Goal: Use online tool/utility: Utilize a website feature to perform a specific function

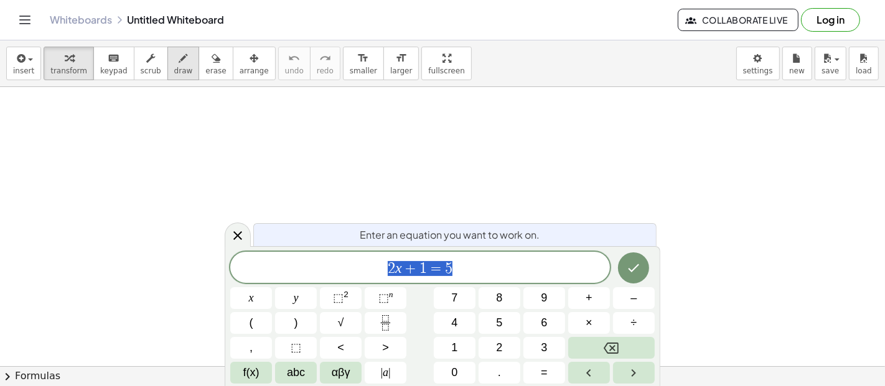
click at [179, 61] on icon "button" at bounding box center [183, 58] width 9 height 15
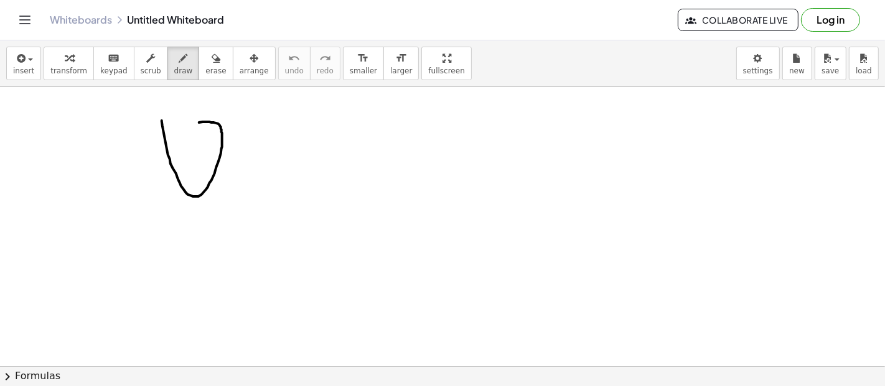
drag, startPoint x: 162, startPoint y: 120, endPoint x: 200, endPoint y: 154, distance: 51.1
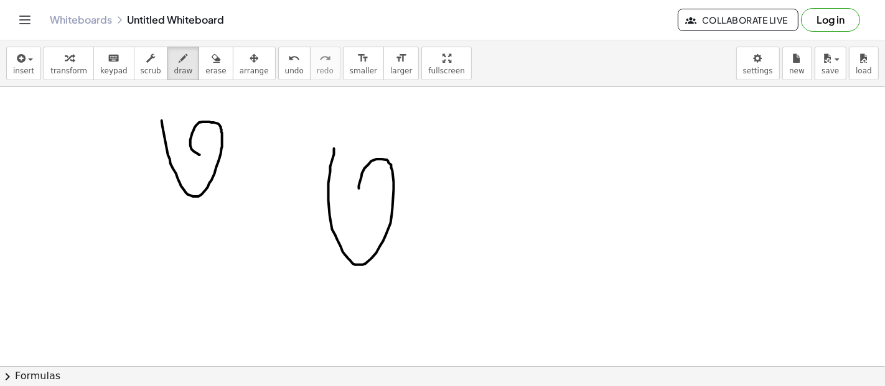
drag, startPoint x: 335, startPoint y: 148, endPoint x: 412, endPoint y: 218, distance: 104.4
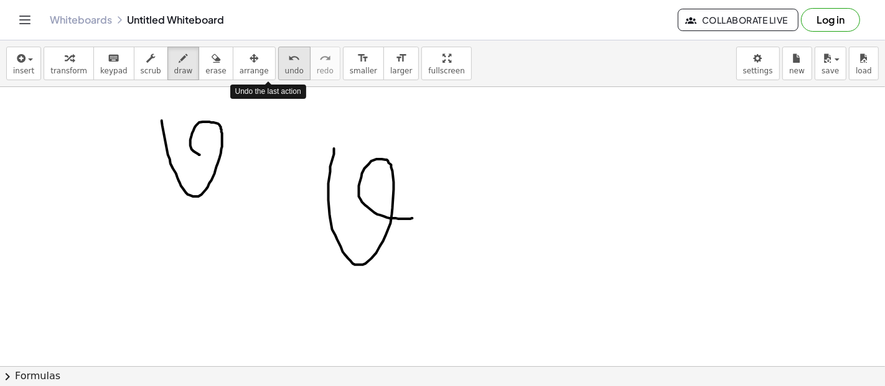
click at [278, 75] on button "undo undo" at bounding box center [294, 64] width 32 height 34
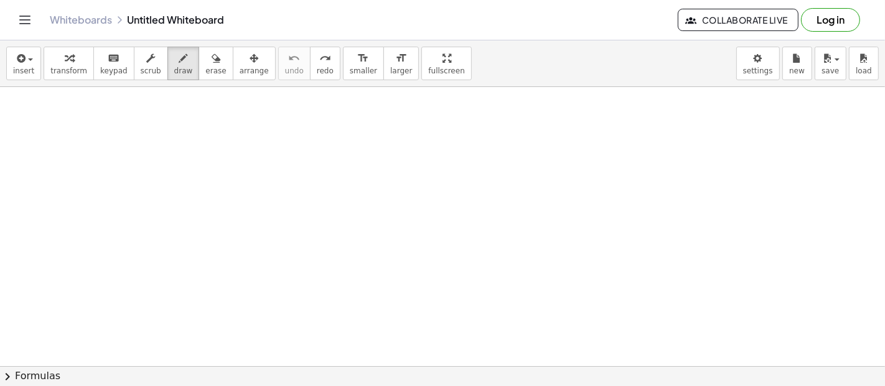
drag, startPoint x: 403, startPoint y: 60, endPoint x: 404, endPoint y: 144, distance: 83.4
click at [404, 144] on div "insert select one: Math Expression Function Text Youtube Video Graphing Geometr…" at bounding box center [442, 213] width 885 height 346
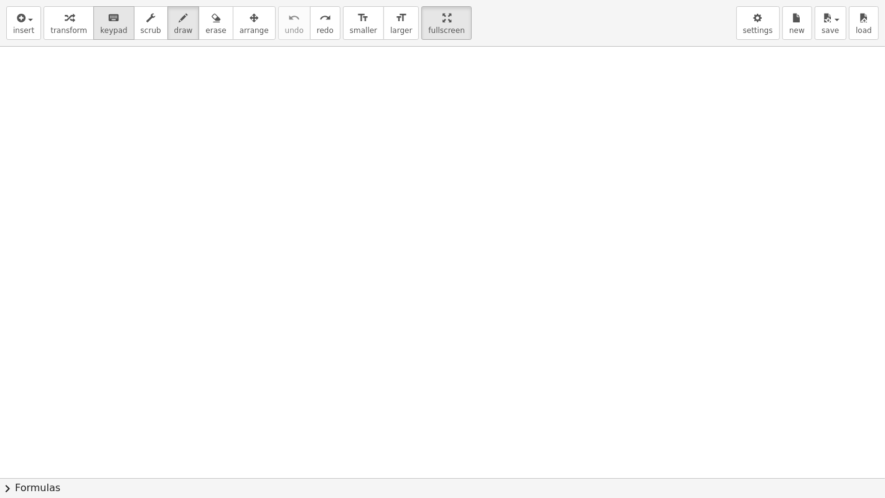
click at [100, 34] on span "keypad" at bounding box center [113, 30] width 27 height 9
click at [102, 27] on span "keypad" at bounding box center [113, 30] width 27 height 9
click at [108, 17] on icon "keyboard" at bounding box center [114, 18] width 12 height 15
click at [65, 19] on icon "button" at bounding box center [69, 18] width 9 height 15
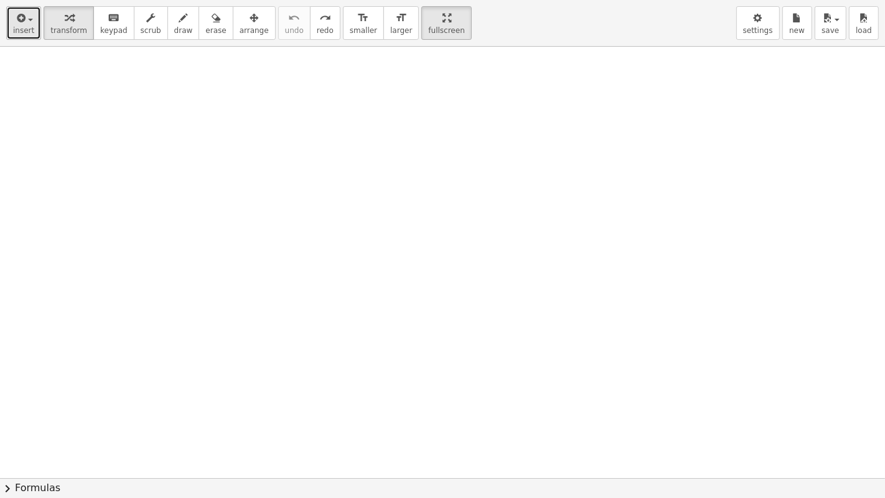
click at [17, 24] on icon "button" at bounding box center [19, 18] width 11 height 15
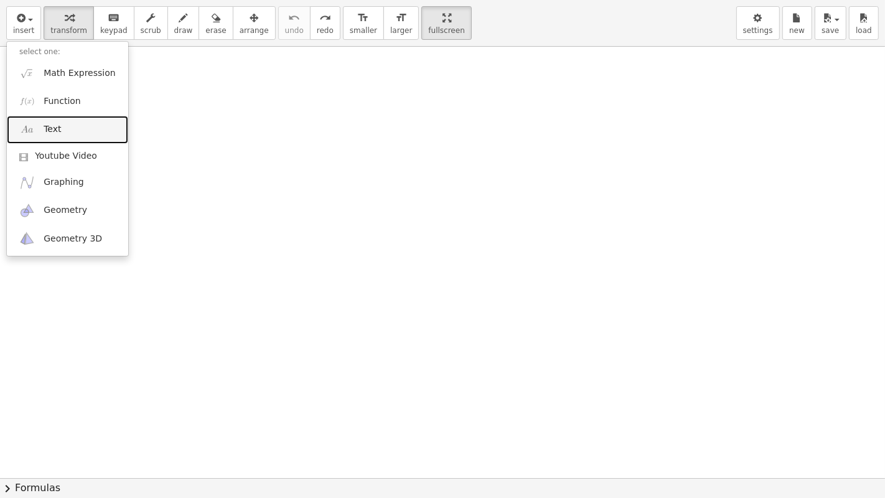
click at [73, 136] on link "Text" at bounding box center [67, 130] width 121 height 28
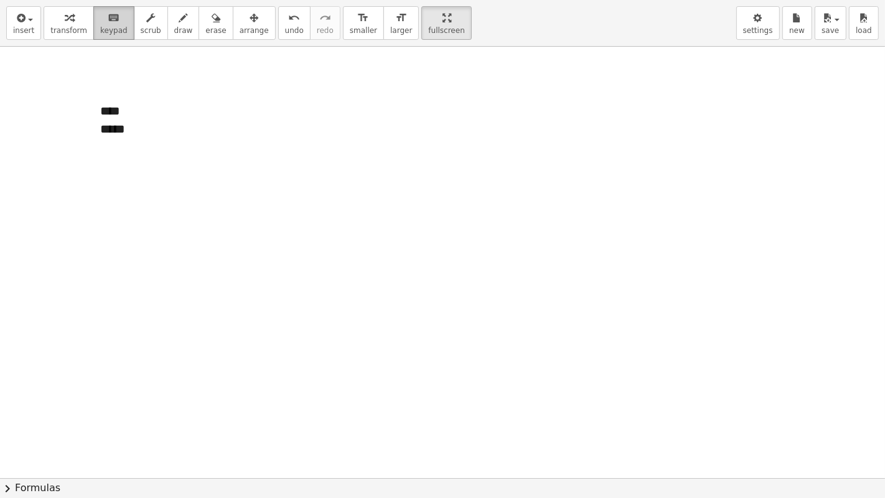
click at [108, 23] on icon "keyboard" at bounding box center [114, 18] width 12 height 15
click at [100, 26] on span "keypad" at bounding box center [113, 30] width 27 height 9
click at [146, 24] on icon "button" at bounding box center [150, 18] width 9 height 15
click at [174, 21] on div "button" at bounding box center [183, 17] width 19 height 15
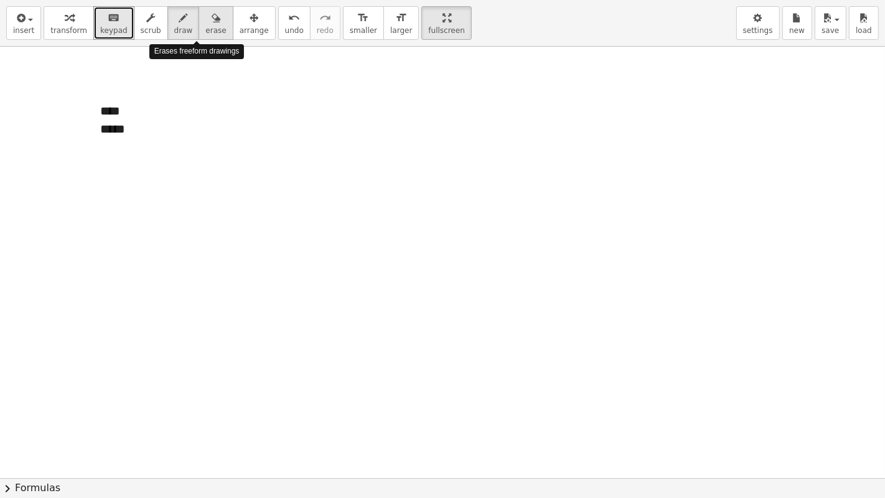
click at [205, 17] on div "button" at bounding box center [215, 17] width 21 height 15
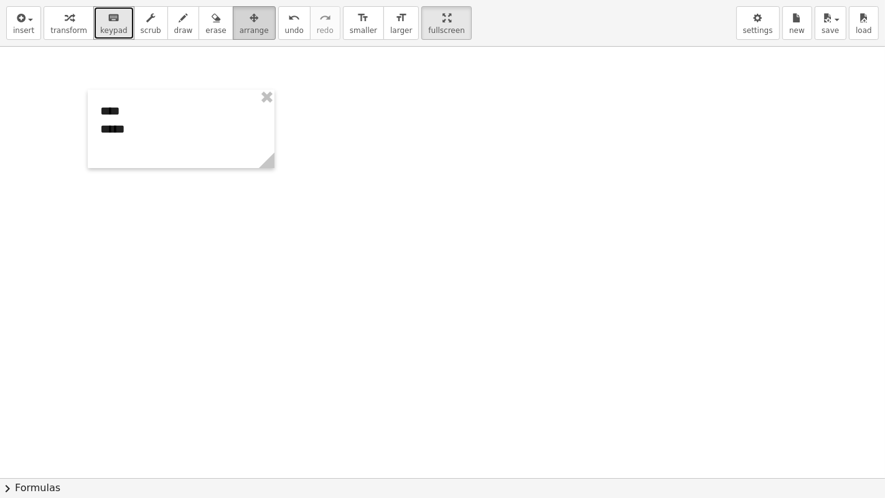
click at [240, 15] on div "button" at bounding box center [254, 17] width 29 height 15
click at [288, 11] on icon "undo" at bounding box center [294, 18] width 12 height 15
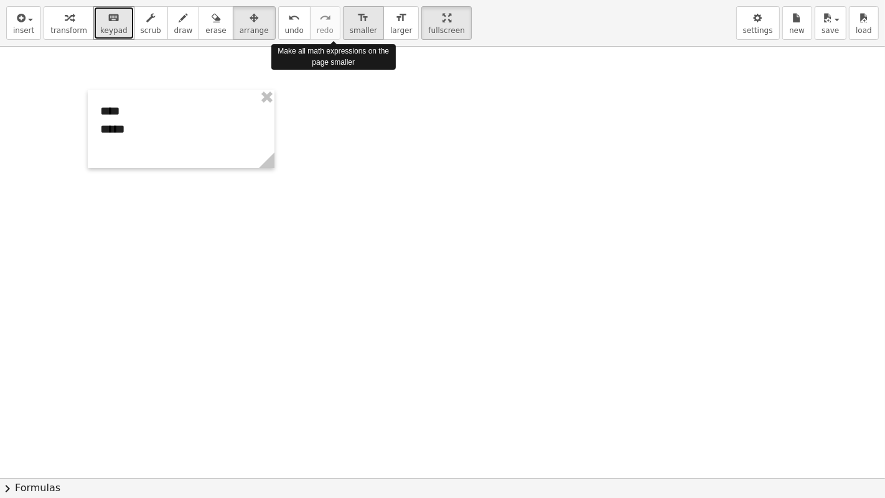
click at [350, 14] on div "format_size" at bounding box center [363, 17] width 27 height 15
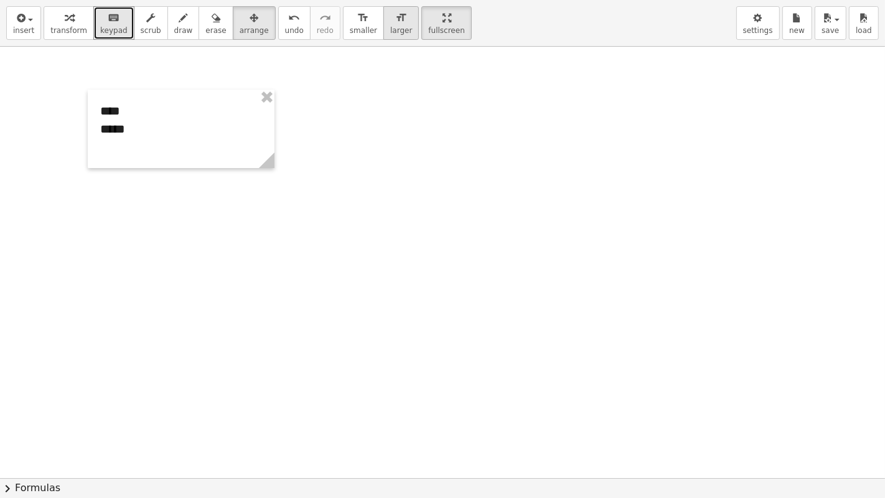
click at [395, 17] on icon "format_size" at bounding box center [401, 18] width 12 height 15
click at [748, 21] on div "button" at bounding box center [758, 17] width 30 height 15
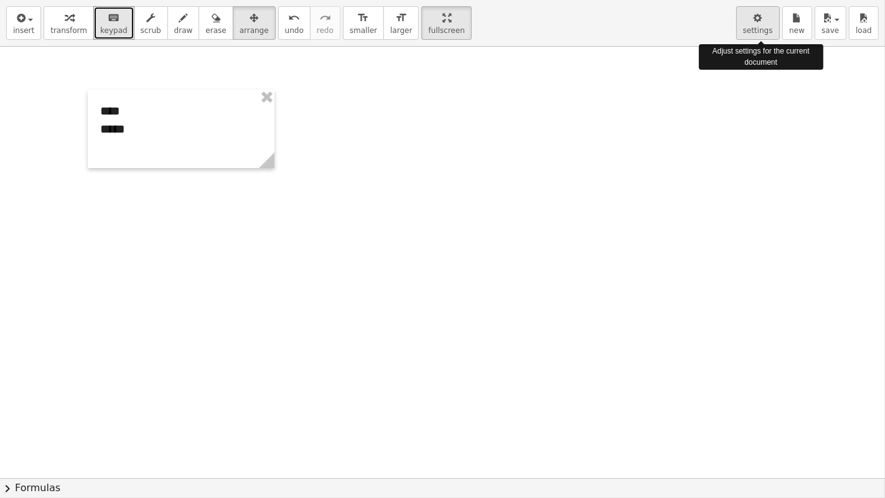
click at [762, 21] on icon "button" at bounding box center [757, 18] width 9 height 15
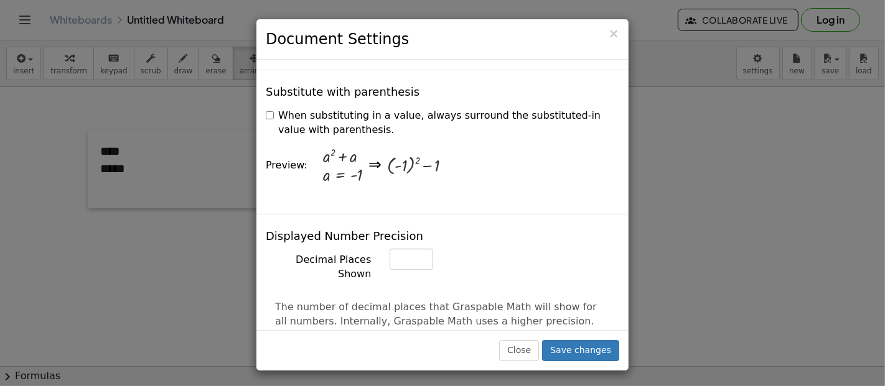
scroll to position [347, 0]
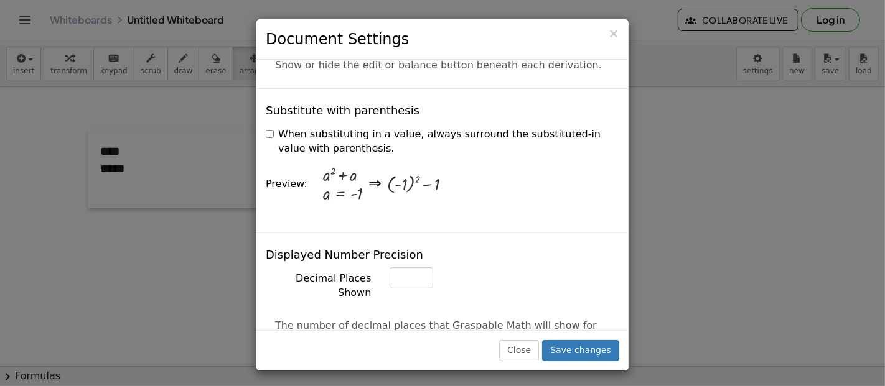
click at [271, 128] on label "When substituting in a value, always surround the substituted-in value with par…" at bounding box center [442, 142] width 353 height 29
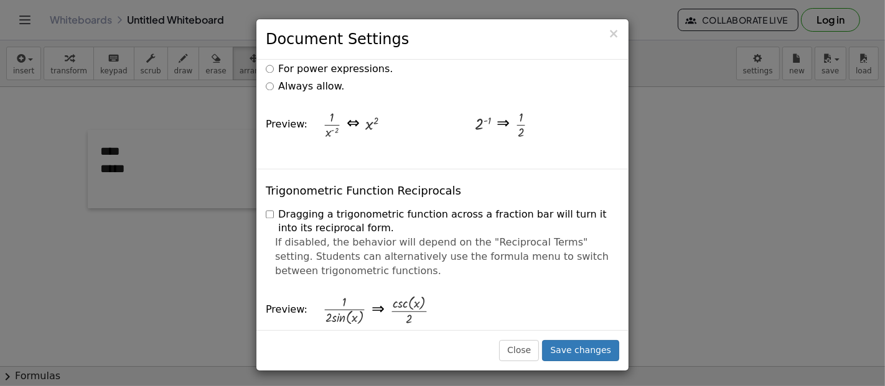
scroll to position [3042, 0]
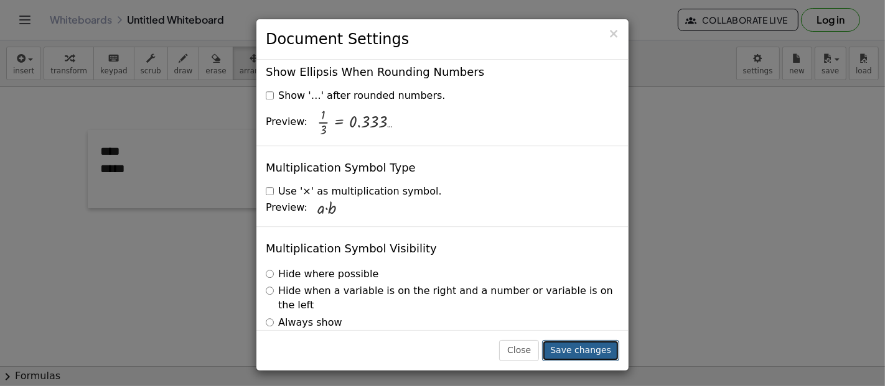
click at [589, 348] on button "Save changes" at bounding box center [580, 350] width 77 height 21
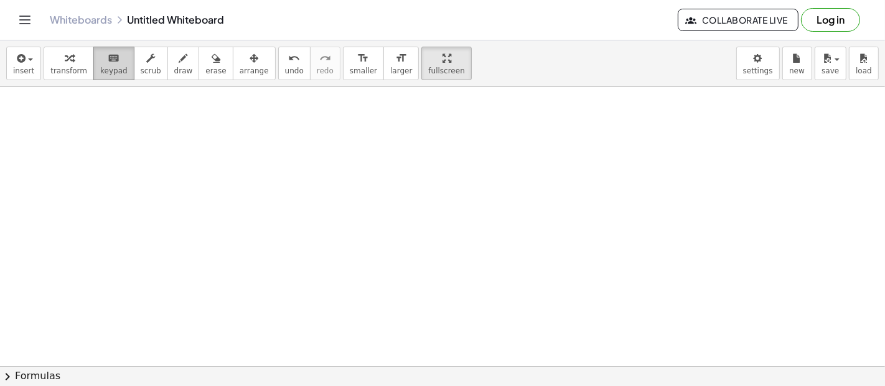
click at [108, 64] on icon "keyboard" at bounding box center [114, 58] width 12 height 15
drag, startPoint x: 107, startPoint y: 107, endPoint x: 148, endPoint y: 147, distance: 57.6
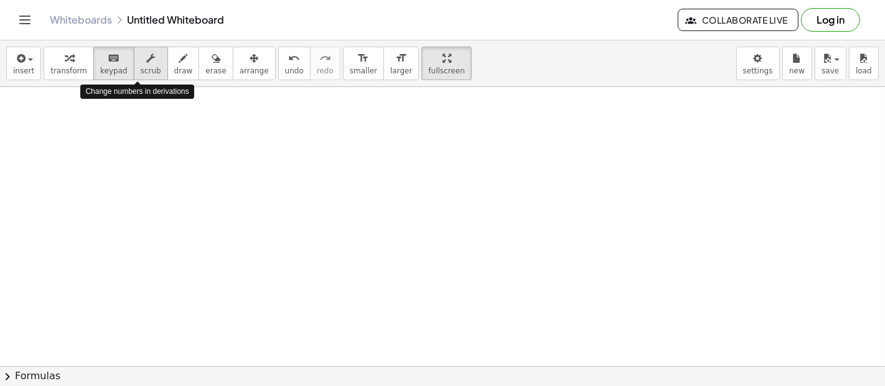
click at [146, 61] on icon "button" at bounding box center [150, 58] width 9 height 15
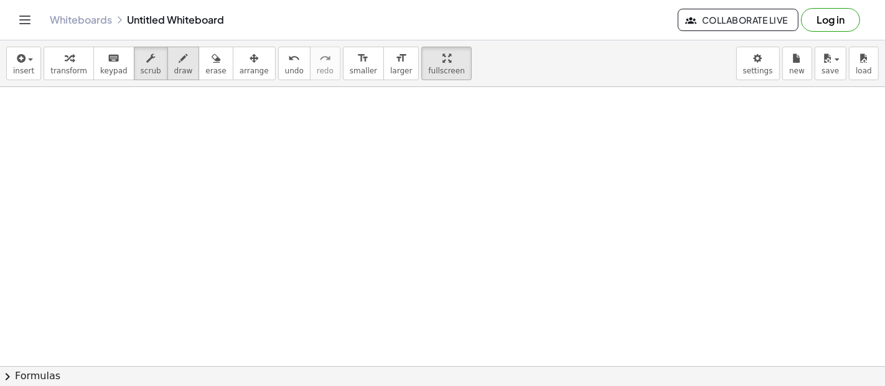
click at [179, 58] on icon "button" at bounding box center [183, 58] width 9 height 15
drag, startPoint x: 108, startPoint y: 107, endPoint x: 142, endPoint y: 100, distance: 34.4
drag, startPoint x: 145, startPoint y: 144, endPoint x: 146, endPoint y: 174, distance: 29.9
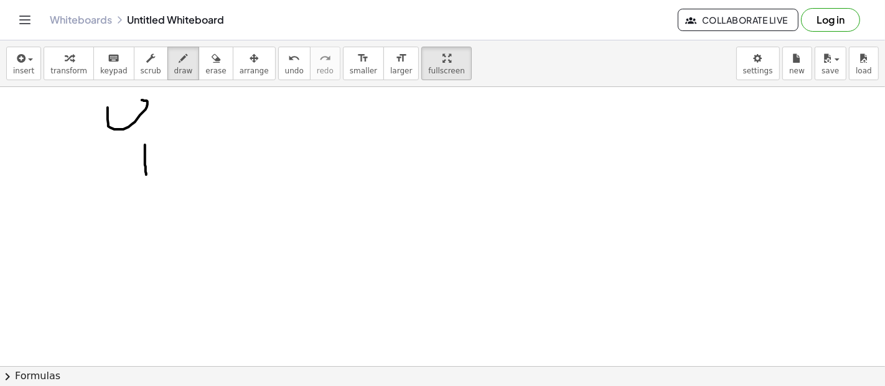
drag, startPoint x: 155, startPoint y: 162, endPoint x: 177, endPoint y: 177, distance: 26.8
drag, startPoint x: 167, startPoint y: 158, endPoint x: 150, endPoint y: 175, distance: 23.8
drag, startPoint x: 198, startPoint y: 160, endPoint x: 213, endPoint y: 157, distance: 15.1
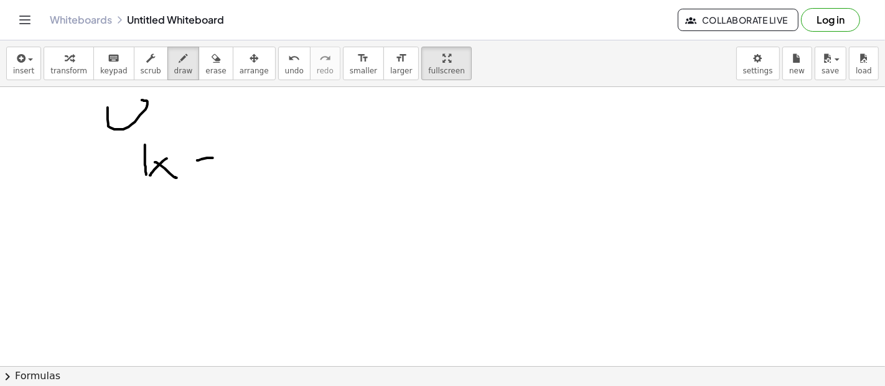
drag, startPoint x: 202, startPoint y: 147, endPoint x: 202, endPoint y: 169, distance: 21.8
drag, startPoint x: 241, startPoint y: 149, endPoint x: 284, endPoint y: 164, distance: 45.5
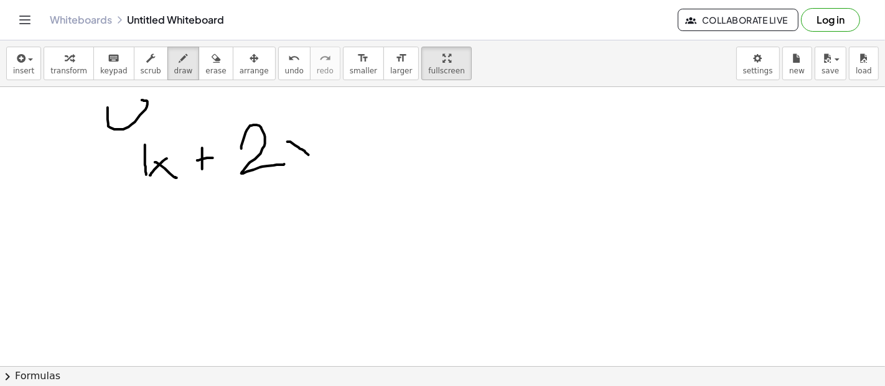
drag, startPoint x: 287, startPoint y: 141, endPoint x: 312, endPoint y: 159, distance: 30.4
drag, startPoint x: 304, startPoint y: 134, endPoint x: 291, endPoint y: 166, distance: 34.3
drag, startPoint x: 329, startPoint y: 154, endPoint x: 350, endPoint y: 152, distance: 20.6
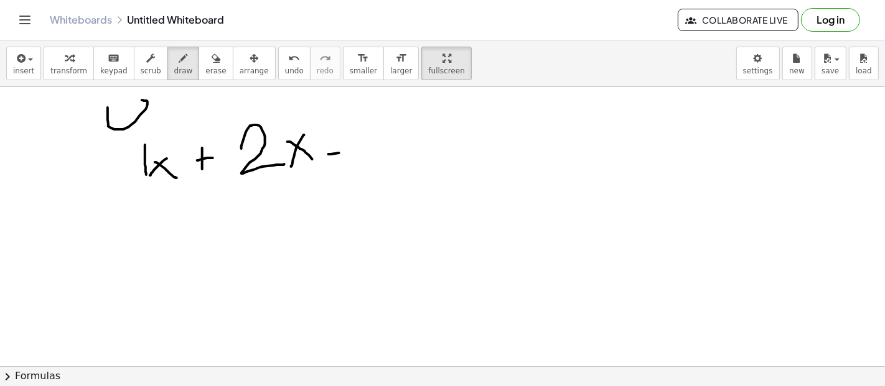
drag, startPoint x: 332, startPoint y: 157, endPoint x: 350, endPoint y: 155, distance: 18.1
drag, startPoint x: 371, startPoint y: 126, endPoint x: 364, endPoint y: 162, distance: 37.5
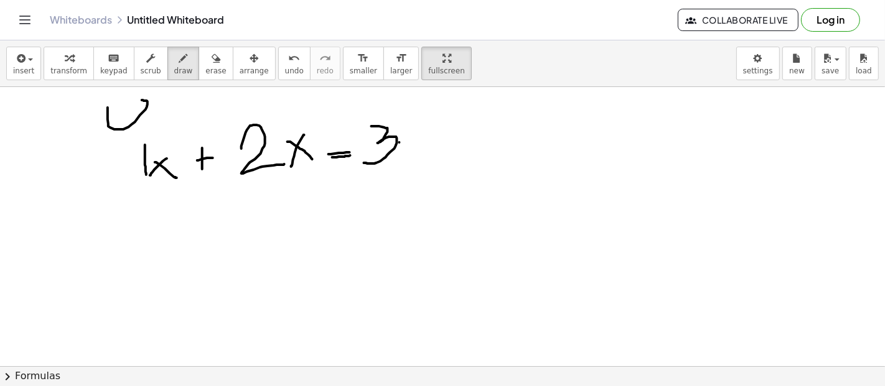
drag, startPoint x: 399, startPoint y: 142, endPoint x: 416, endPoint y: 156, distance: 21.2
drag, startPoint x: 409, startPoint y: 137, endPoint x: 396, endPoint y: 162, distance: 28.7
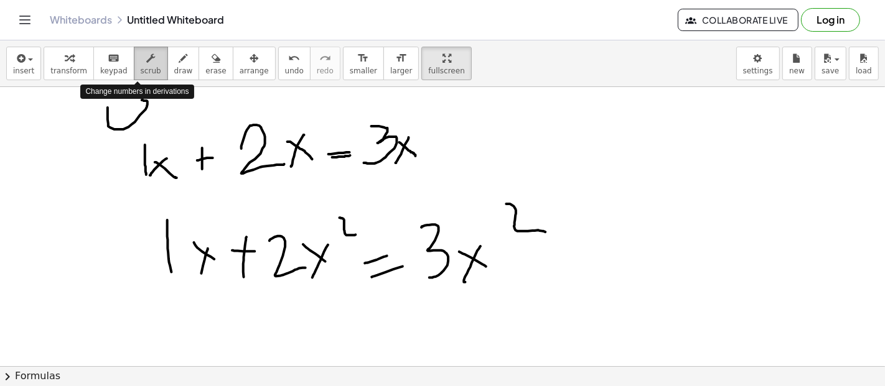
click at [141, 71] on span "scrub" at bounding box center [151, 71] width 21 height 9
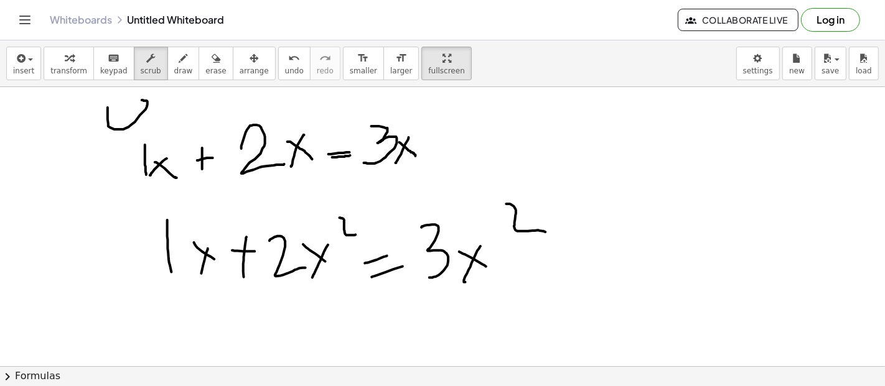
drag, startPoint x: 144, startPoint y: 140, endPoint x: 175, endPoint y: 169, distance: 42.7
click at [106, 65] on button "keyboard keypad" at bounding box center [113, 64] width 41 height 34
click at [285, 67] on span "undo" at bounding box center [294, 71] width 19 height 9
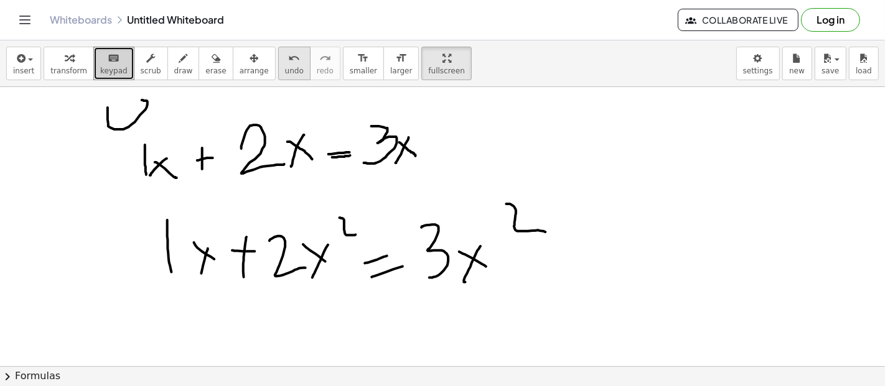
click at [285, 67] on span "undo" at bounding box center [294, 71] width 19 height 9
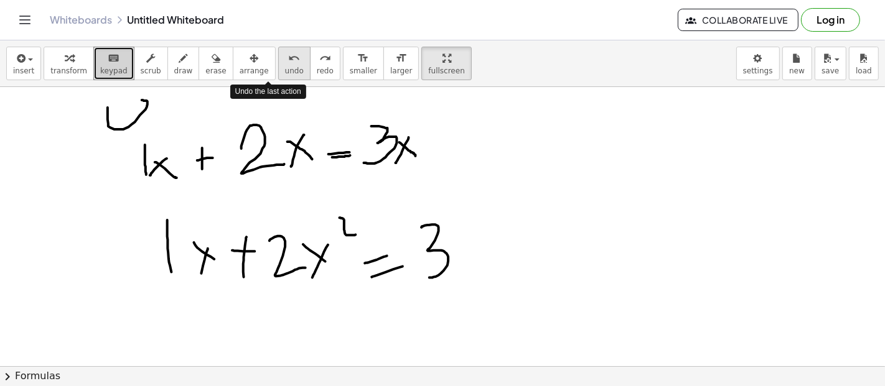
click at [285, 67] on span "undo" at bounding box center [294, 71] width 19 height 9
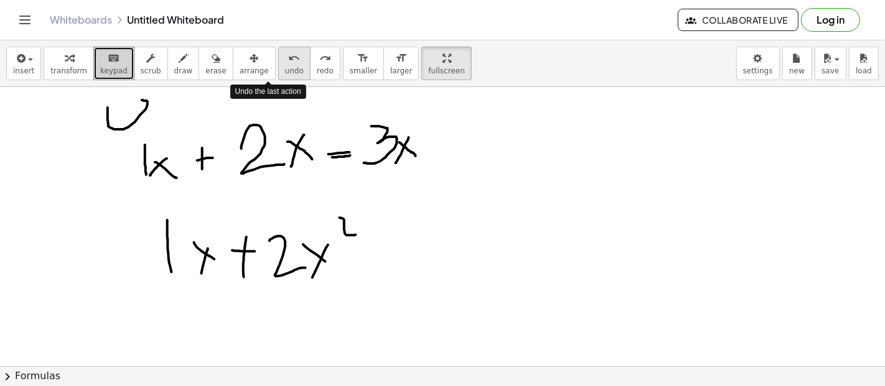
click at [285, 67] on span "undo" at bounding box center [294, 71] width 19 height 9
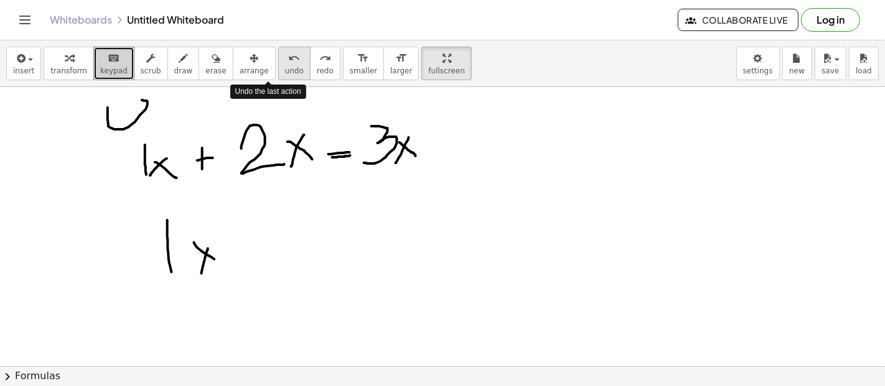
click at [285, 67] on span "undo" at bounding box center [294, 71] width 19 height 9
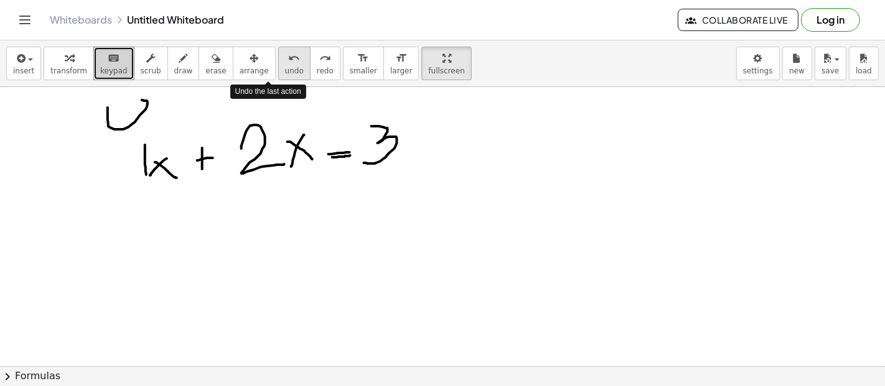
click at [285, 67] on span "undo" at bounding box center [294, 71] width 19 height 9
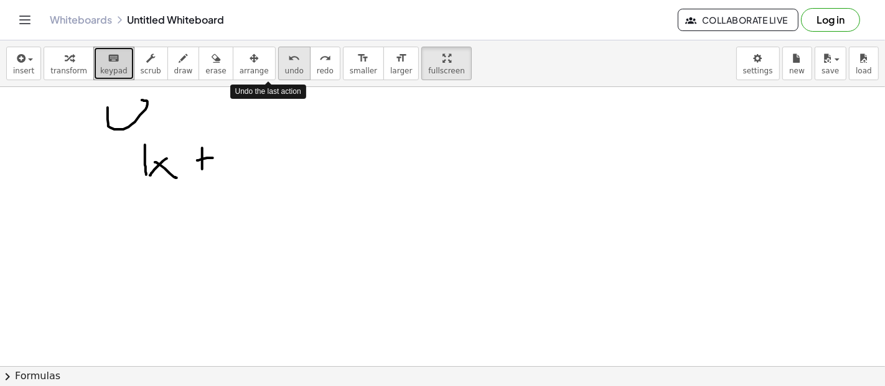
click at [285, 67] on span "undo" at bounding box center [294, 71] width 19 height 9
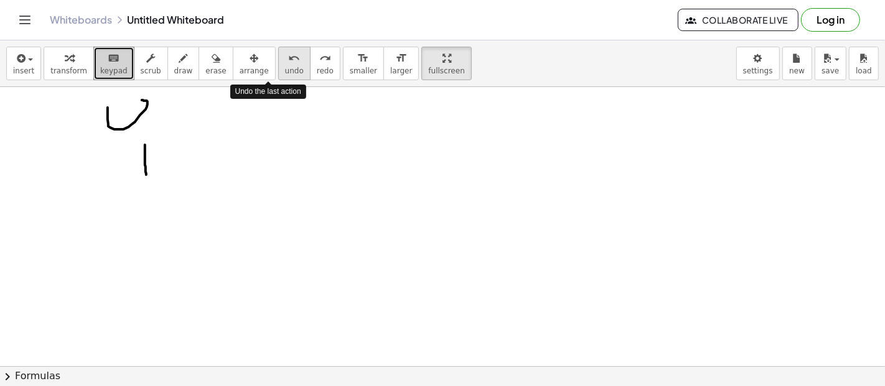
click at [285, 67] on span "undo" at bounding box center [294, 71] width 19 height 9
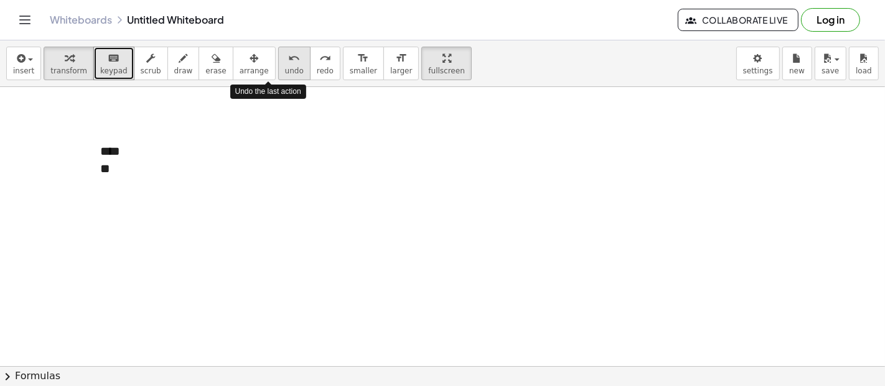
click at [285, 67] on span "undo" at bounding box center [294, 71] width 19 height 9
click at [285, 73] on span "undo" at bounding box center [294, 71] width 19 height 9
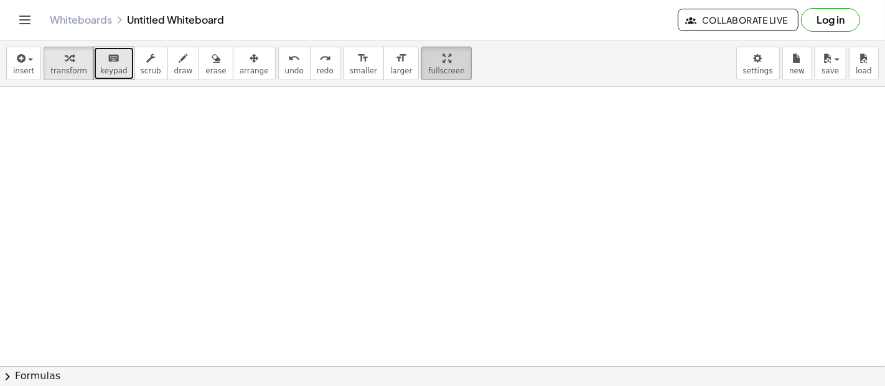
click at [442, 57] on icon "button" at bounding box center [446, 58] width 9 height 15
drag, startPoint x: 422, startPoint y: 70, endPoint x: 422, endPoint y: 154, distance: 84.0
click at [422, 154] on div "insert select one: Math Expression Function Text Youtube Video Graphing Geometr…" at bounding box center [442, 213] width 885 height 346
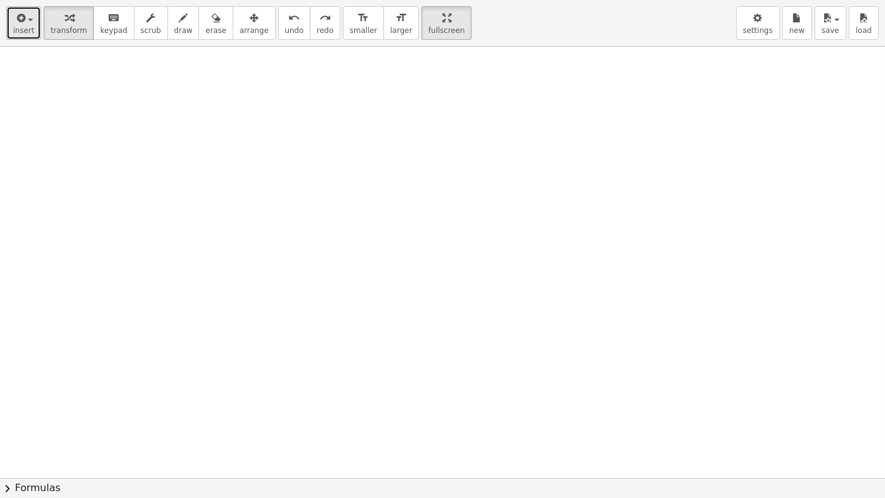
click at [16, 36] on button "insert" at bounding box center [23, 23] width 35 height 34
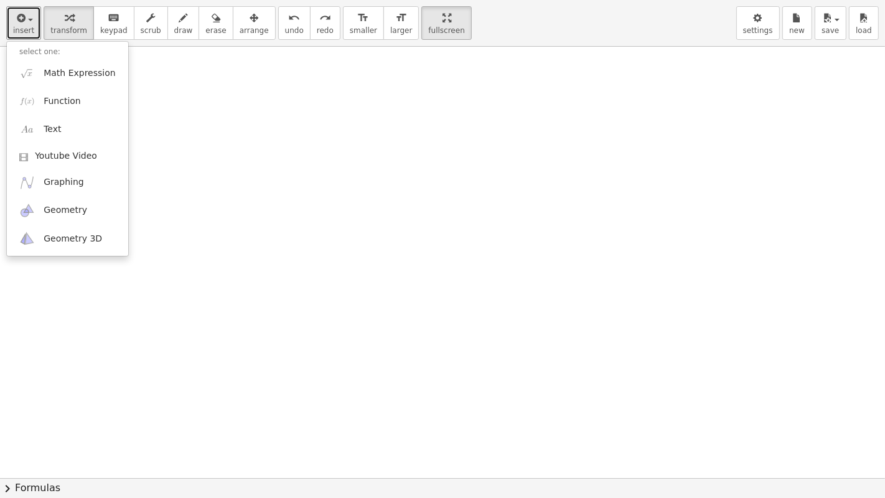
click at [462, 212] on div at bounding box center [442, 478] width 885 height 862
